Goal: Communication & Community: Answer question/provide support

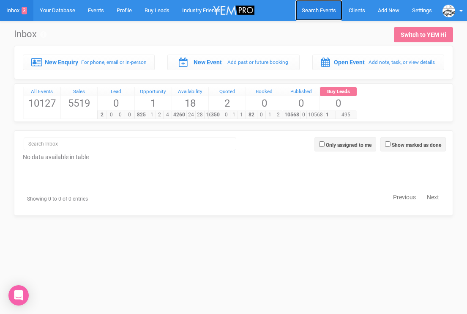
click at [317, 9] on span "Search Events" at bounding box center [319, 10] width 34 height 6
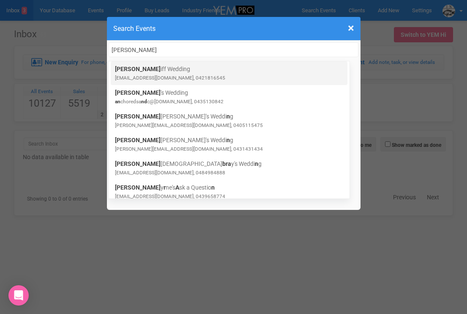
type input "Sarah bran"
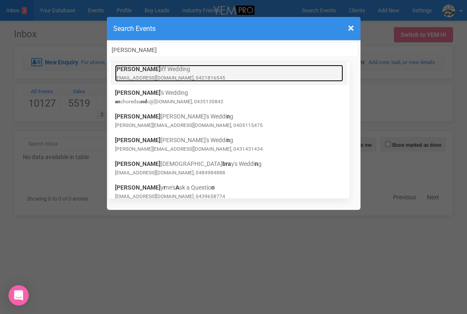
click at [159, 76] on small "sarahjulienjais@gmail.com, 0421816545" at bounding box center [170, 78] width 110 height 6
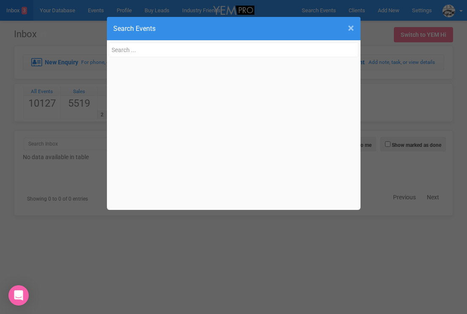
click at [350, 25] on span "×" at bounding box center [351, 28] width 6 height 14
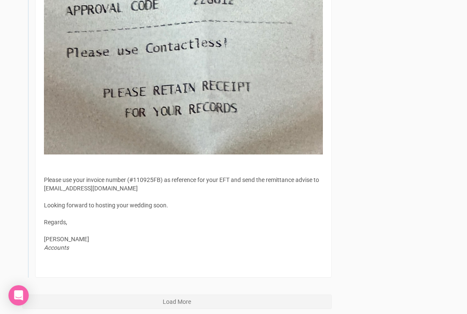
scroll to position [3584, 0]
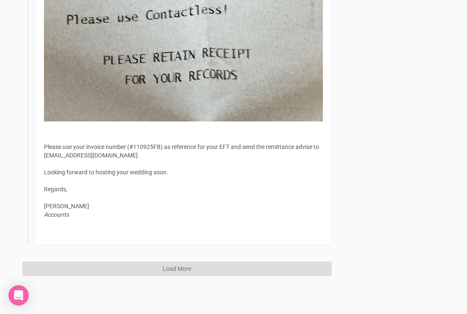
click at [143, 267] on button "Load More" at bounding box center [176, 268] width 309 height 14
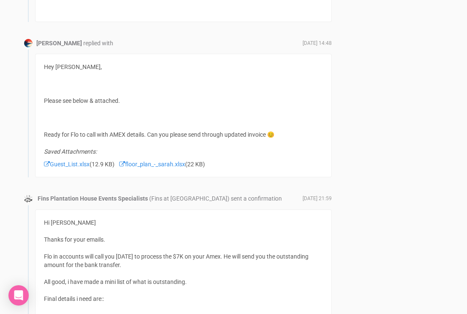
scroll to position [3825, 0]
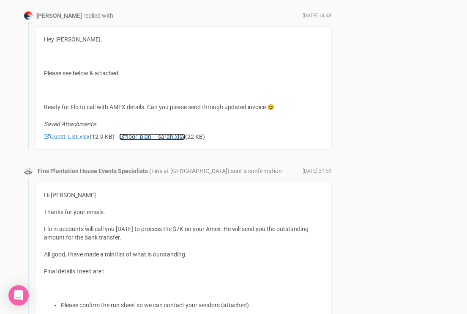
click at [137, 140] on link "floor_plan_-_sarah.xlsx" at bounding box center [152, 136] width 66 height 7
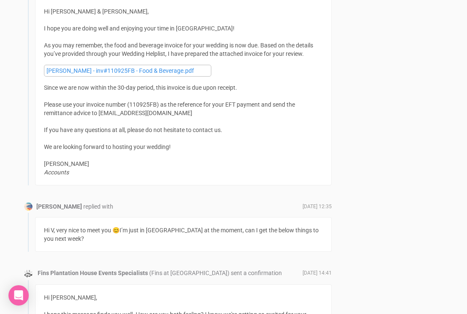
scroll to position [5209, 0]
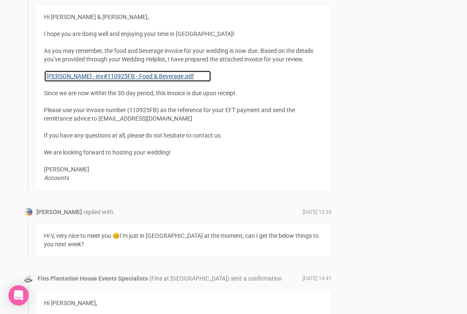
click at [98, 70] on link "[PERSON_NAME] - inv#110925FB - Food & Beverage.pdf" at bounding box center [127, 76] width 167 height 12
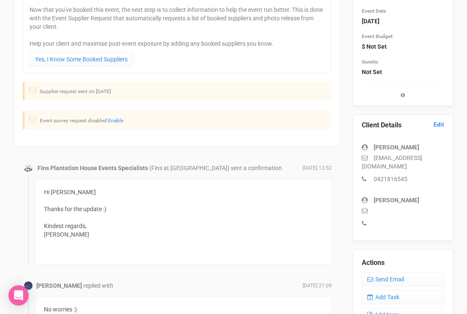
scroll to position [122, 0]
click at [387, 273] on link "Send Email" at bounding box center [403, 278] width 82 height 14
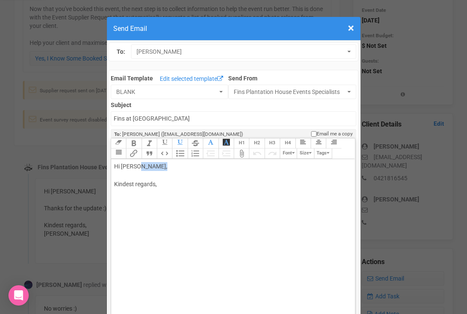
drag, startPoint x: 138, startPoint y: 169, endPoint x: 168, endPoint y: 167, distance: 30.5
click at [168, 167] on div "Hi Sarah Braniff, Kindest regards," at bounding box center [231, 184] width 235 height 44
click at [153, 214] on div "Hi Sarah Just doing a check in! How are you feeling? Any last minute details i …" at bounding box center [231, 206] width 235 height 89
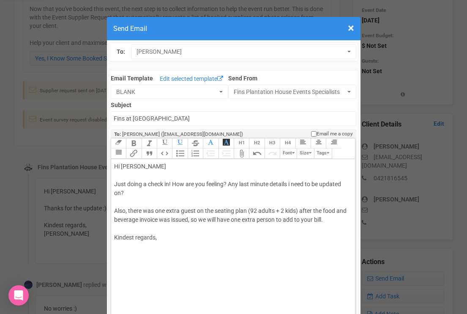
click at [129, 211] on div "Hi Sarah Just doing a check in! How are you feeling? Any last minute details i …" at bounding box center [231, 211] width 235 height 98
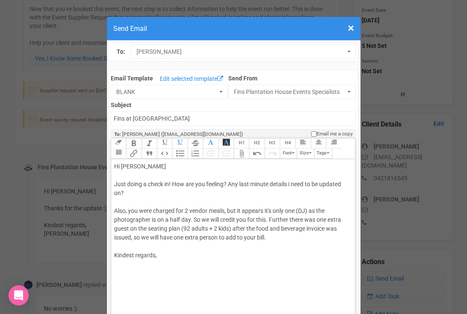
click at [271, 238] on div "Hi Sarah Just doing a check in! How are you feeling? Any last minute details i …" at bounding box center [231, 219] width 235 height 115
click at [173, 244] on div "Hi Sarah Just doing a check in! How are you feeling? Any last minute details i …" at bounding box center [231, 233] width 235 height 142
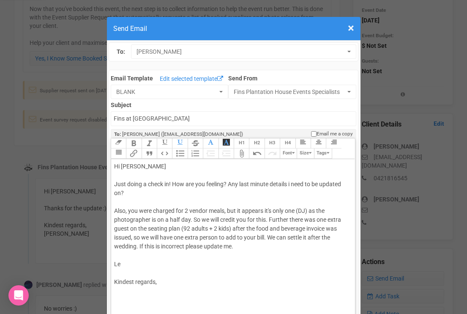
click at [124, 265] on div "Hi Sarah Just doing a check in! How are you feeling? Any last minute details i …" at bounding box center [231, 233] width 235 height 142
click at [141, 289] on div "Hi Sarah Just doing a check in! How are you feeling? Any last minute details i …" at bounding box center [231, 233] width 235 height 142
type trix-editor "<div>Hi Sarah&nbsp;<br><br>Just doing a check in! How are you feeling? Any last…"
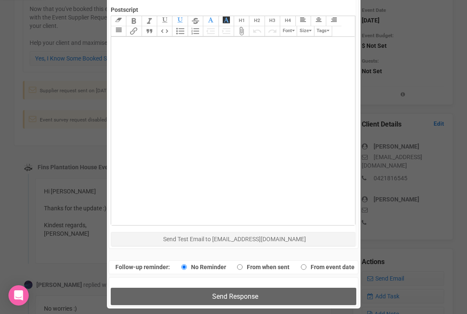
scroll to position [388, 0]
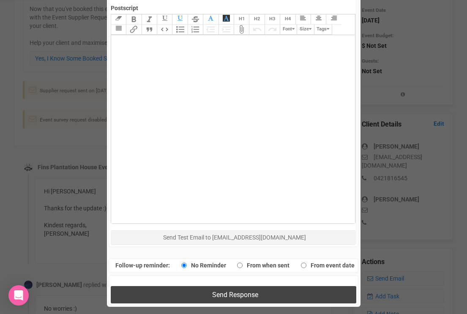
click at [182, 290] on button "Send Response" at bounding box center [234, 294] width 246 height 17
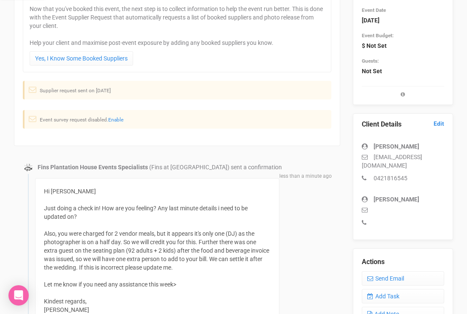
scroll to position [0, 0]
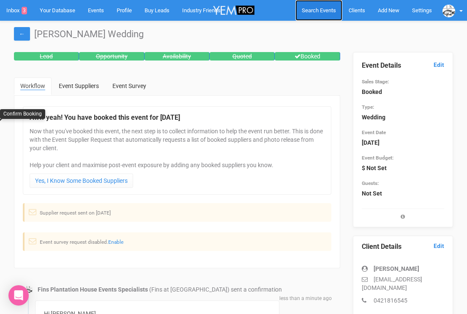
click at [312, 9] on span "Search Events" at bounding box center [319, 10] width 34 height 6
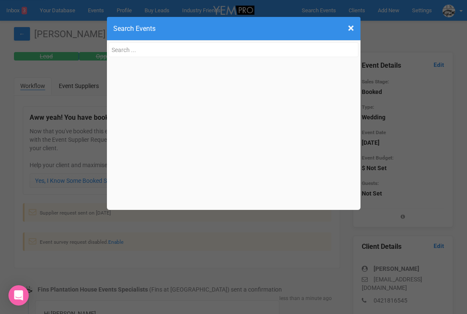
click at [199, 61] on div at bounding box center [234, 125] width 254 height 169
click at [174, 49] on input "text" at bounding box center [234, 49] width 250 height 15
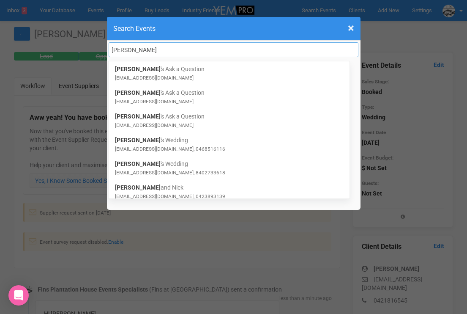
type input "beth"
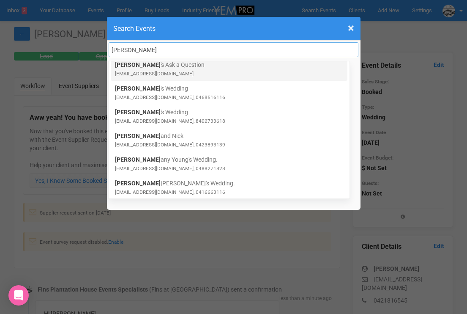
scroll to position [52, 0]
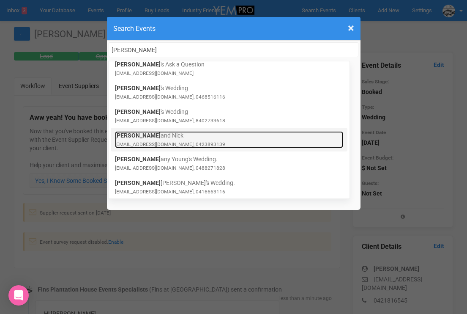
click at [178, 143] on small "bethandnick2025@hotmail.com, 0423893139" at bounding box center [170, 144] width 110 height 6
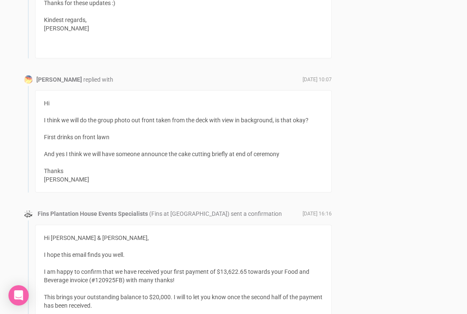
scroll to position [833, 0]
